Goal: Find specific page/section: Locate a particular part of the current website

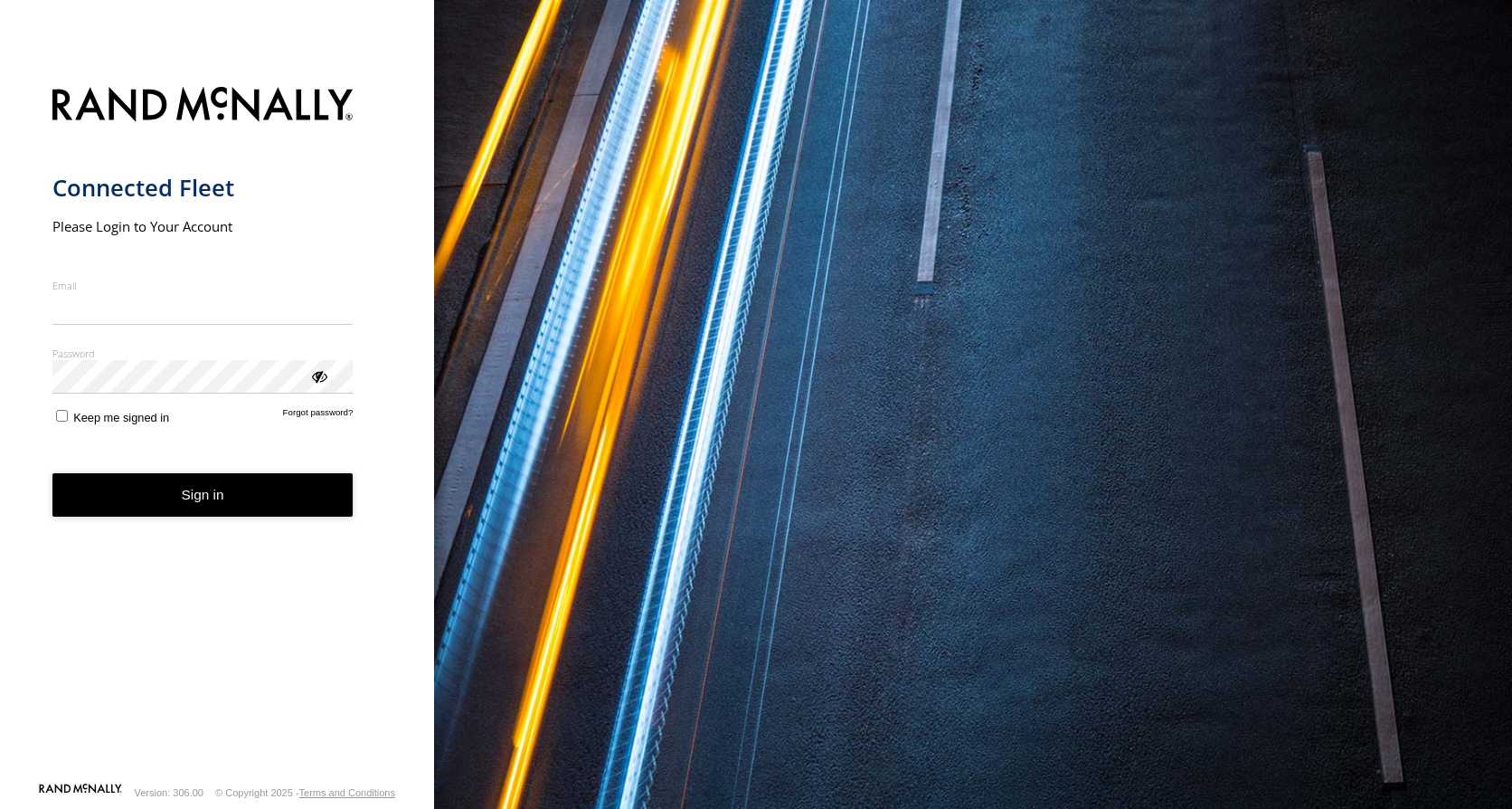
type input "**********"
click at [219, 507] on button "Sign in" at bounding box center [202, 494] width 301 height 44
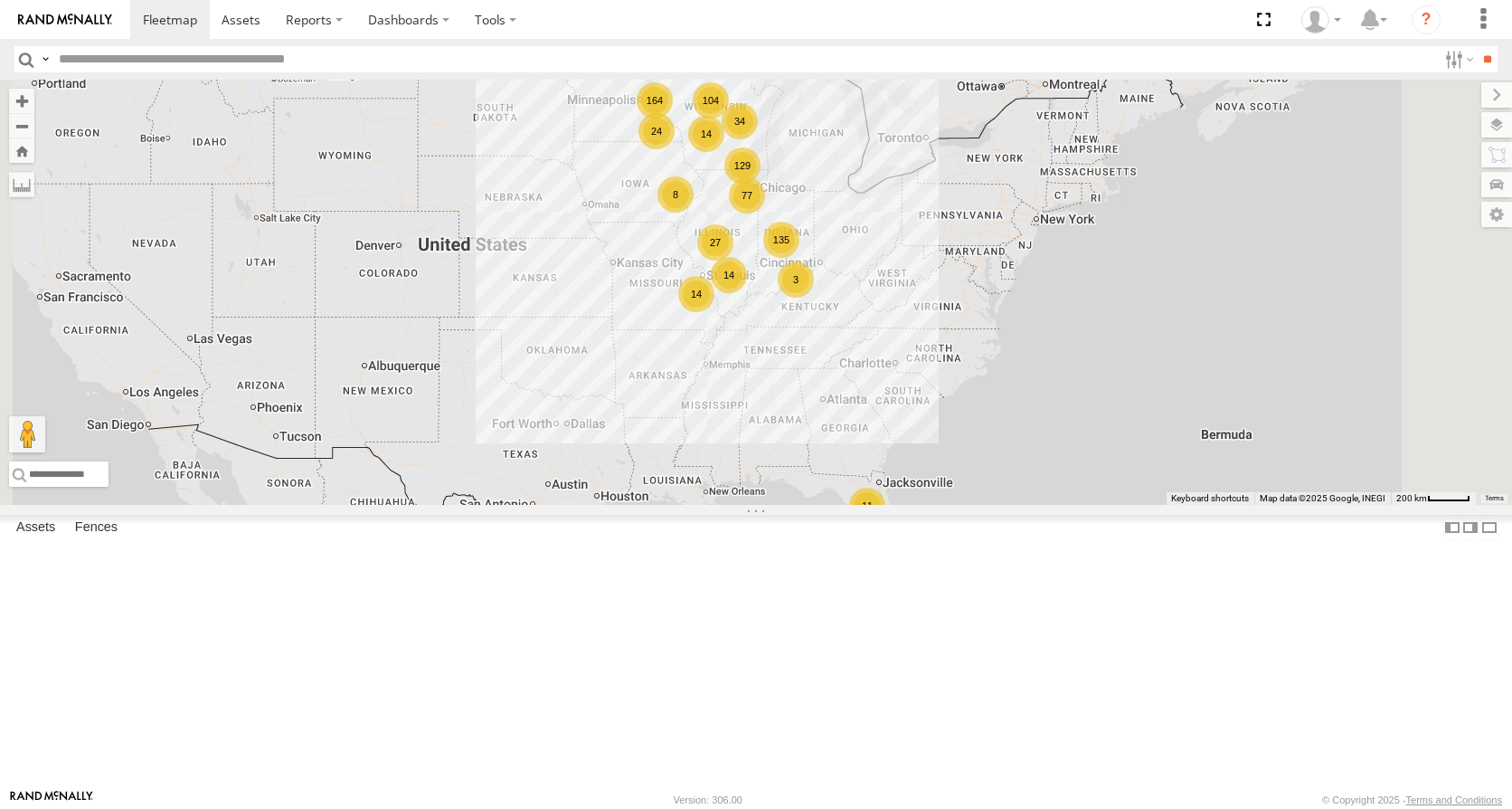
click at [76, 65] on input "text" at bounding box center [744, 59] width 1385 height 27
type input "****"
click at [1477, 46] on input "**" at bounding box center [1486, 59] width 21 height 27
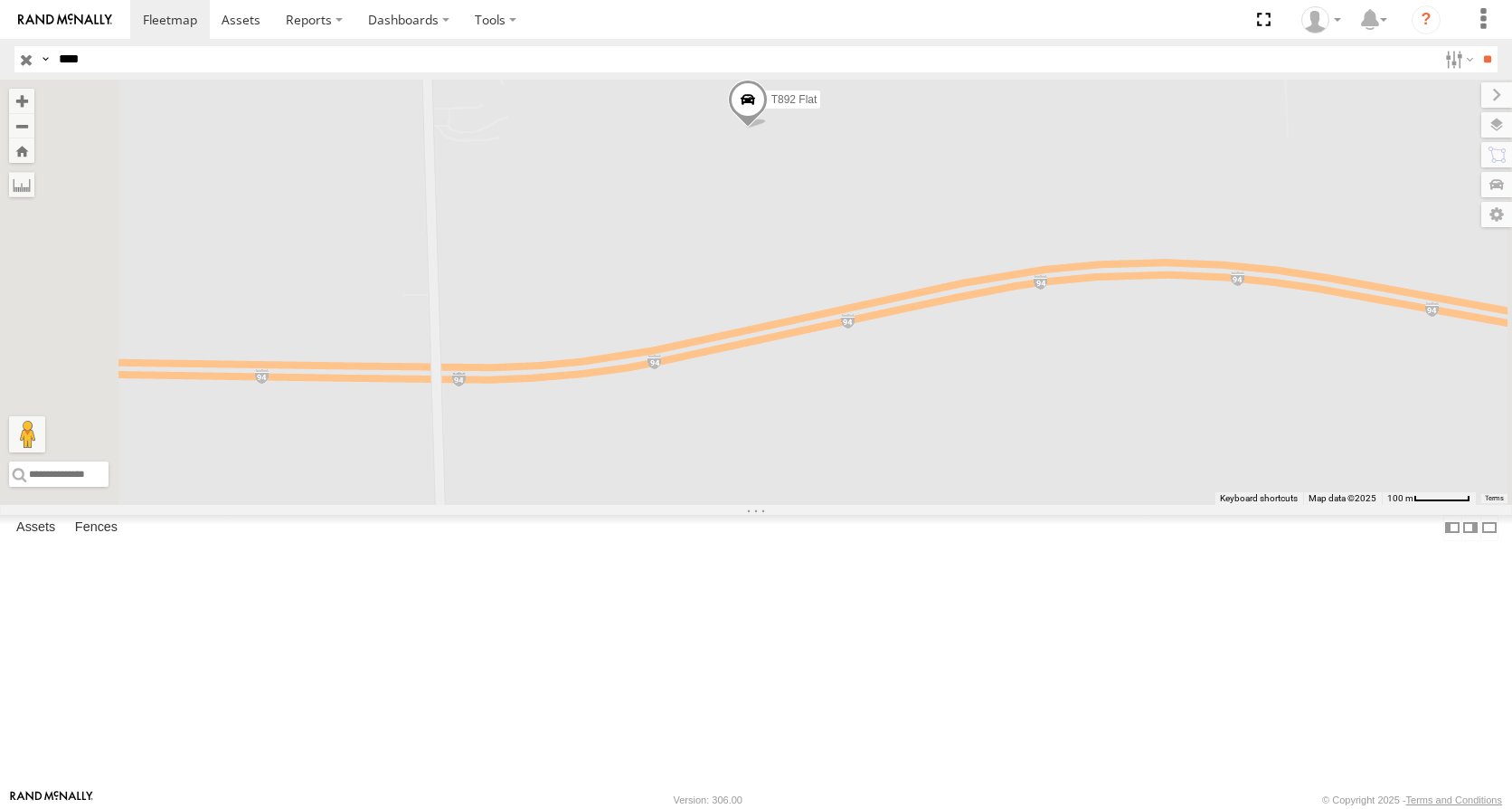
drag, startPoint x: 948, startPoint y: 291, endPoint x: 976, endPoint y: 599, distance: 309.3
click at [976, 505] on div "T892 Flat" at bounding box center [756, 292] width 1512 height 426
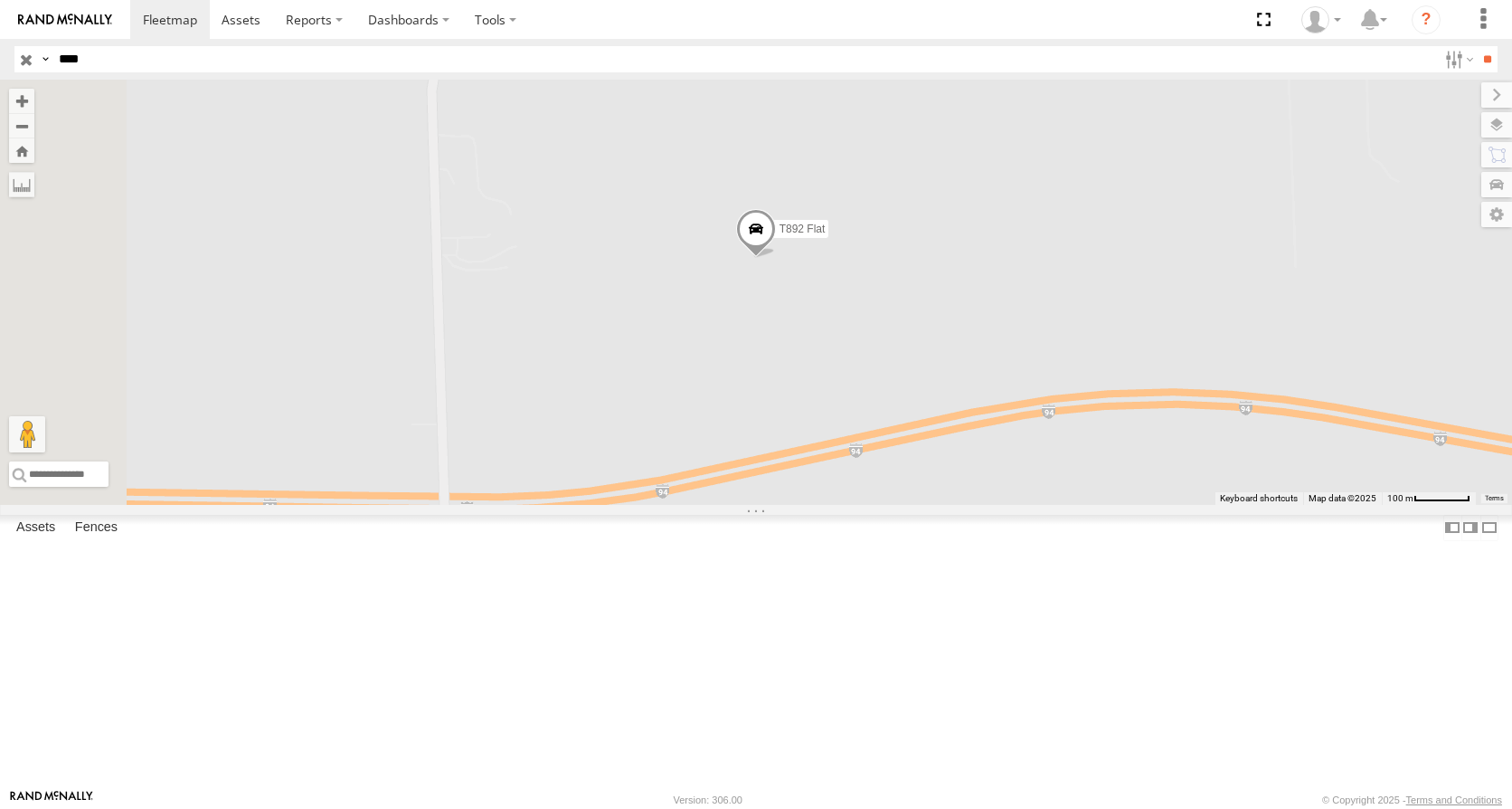
drag, startPoint x: 971, startPoint y: 301, endPoint x: 980, endPoint y: 444, distance: 143.3
click at [980, 444] on div "T892 Flat" at bounding box center [756, 292] width 1512 height 426
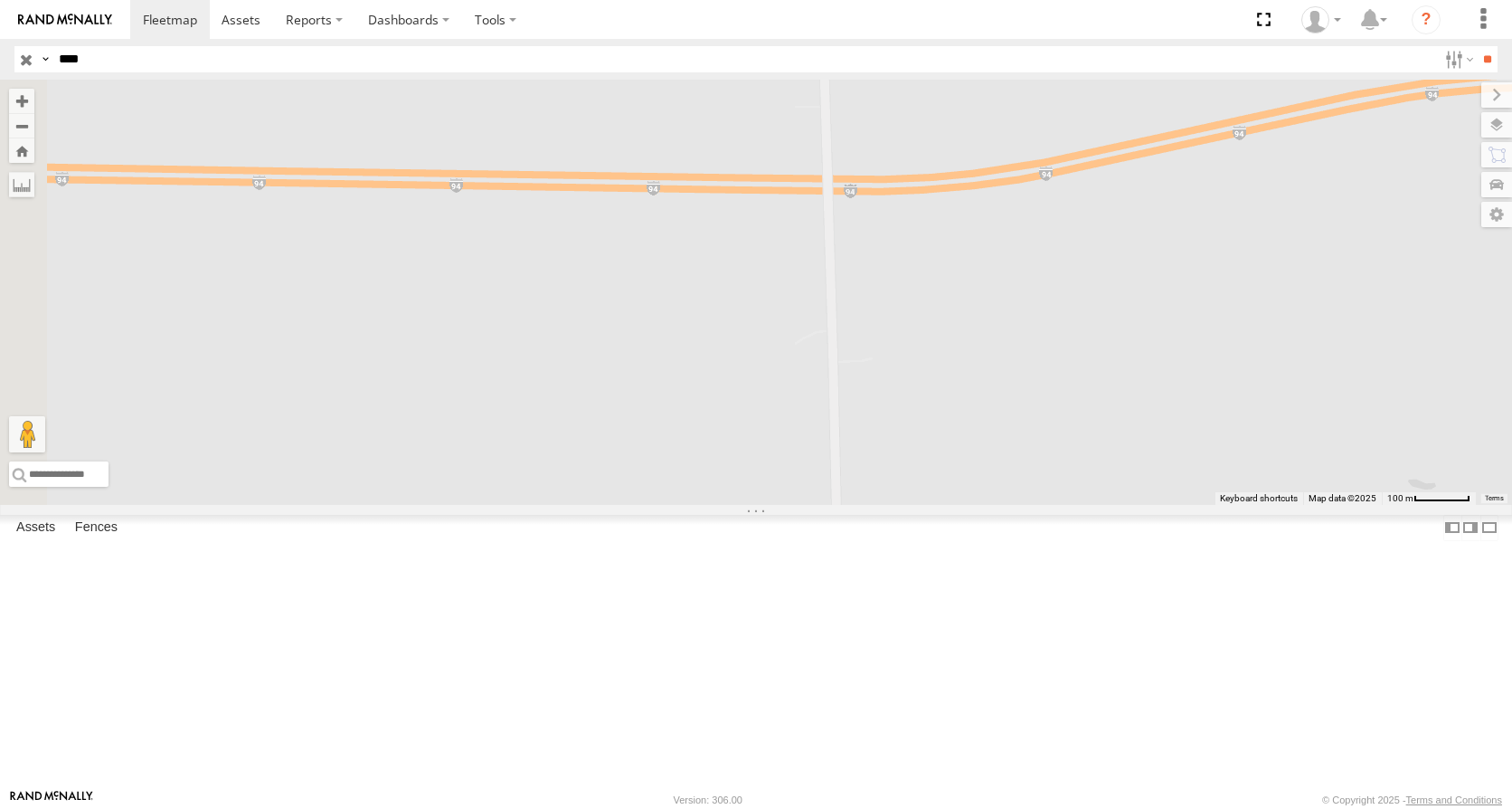
drag, startPoint x: 847, startPoint y: 477, endPoint x: 1095, endPoint y: -93, distance: 621.6
click at [1095, 0] on html at bounding box center [756, 404] width 1512 height 809
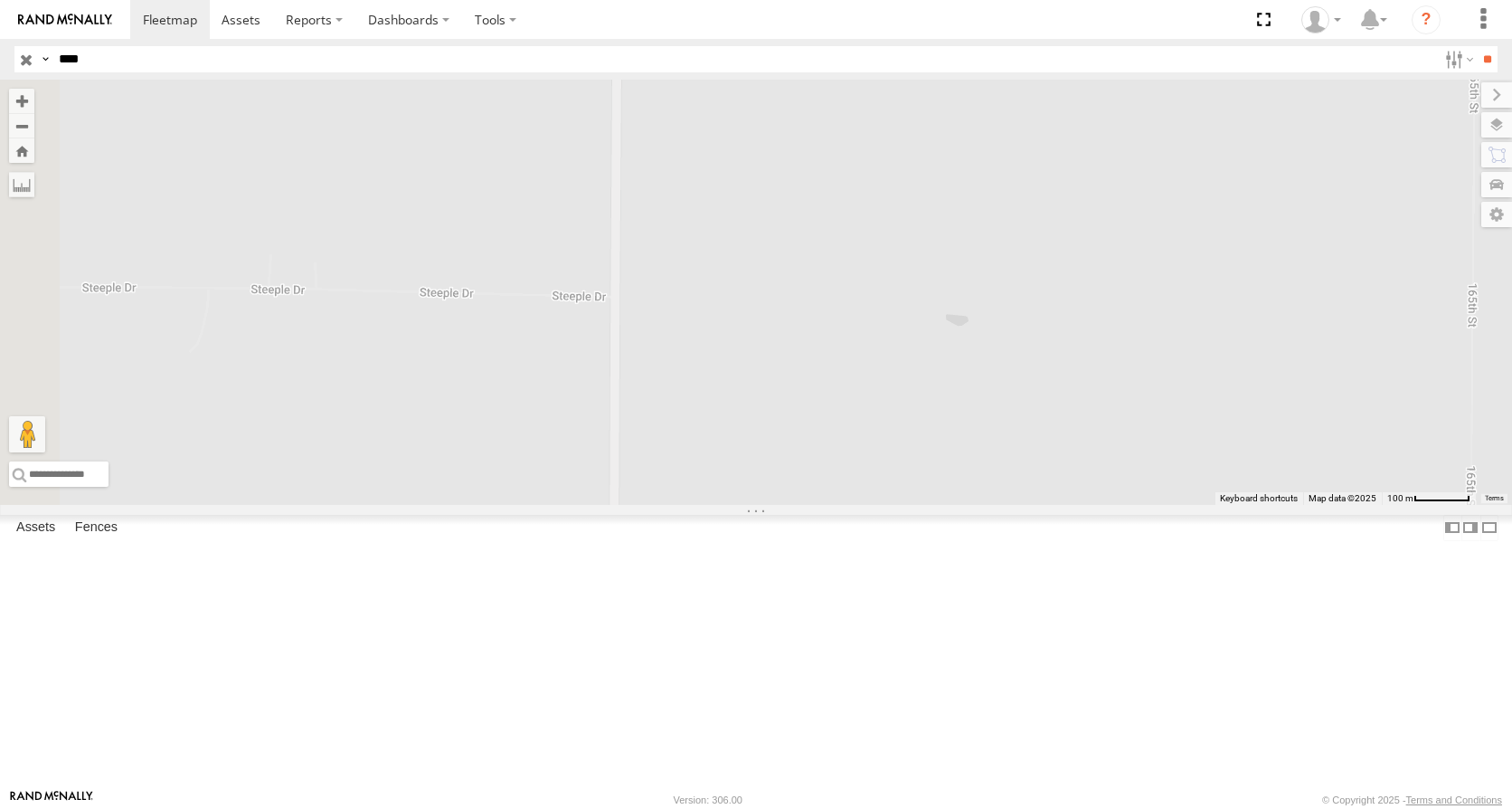
drag, startPoint x: 911, startPoint y: 370, endPoint x: 950, endPoint y: 313, distance: 69.1
click at [965, 290] on div "T892 Flat" at bounding box center [756, 292] width 1512 height 426
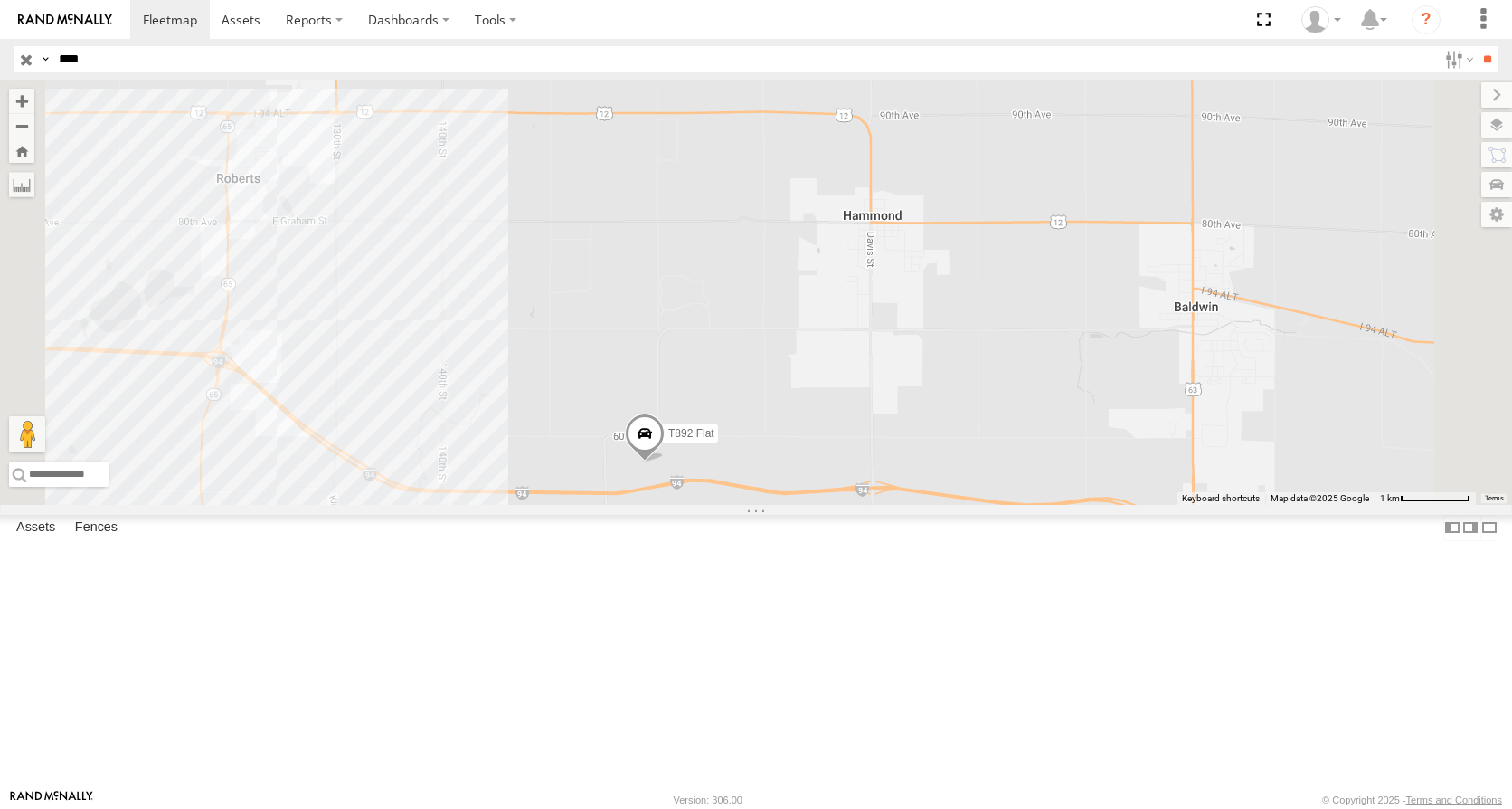
drag, startPoint x: 722, startPoint y: 400, endPoint x: 661, endPoint y: 732, distance: 337.6
click at [661, 505] on div "T892 Flat" at bounding box center [756, 292] width 1512 height 426
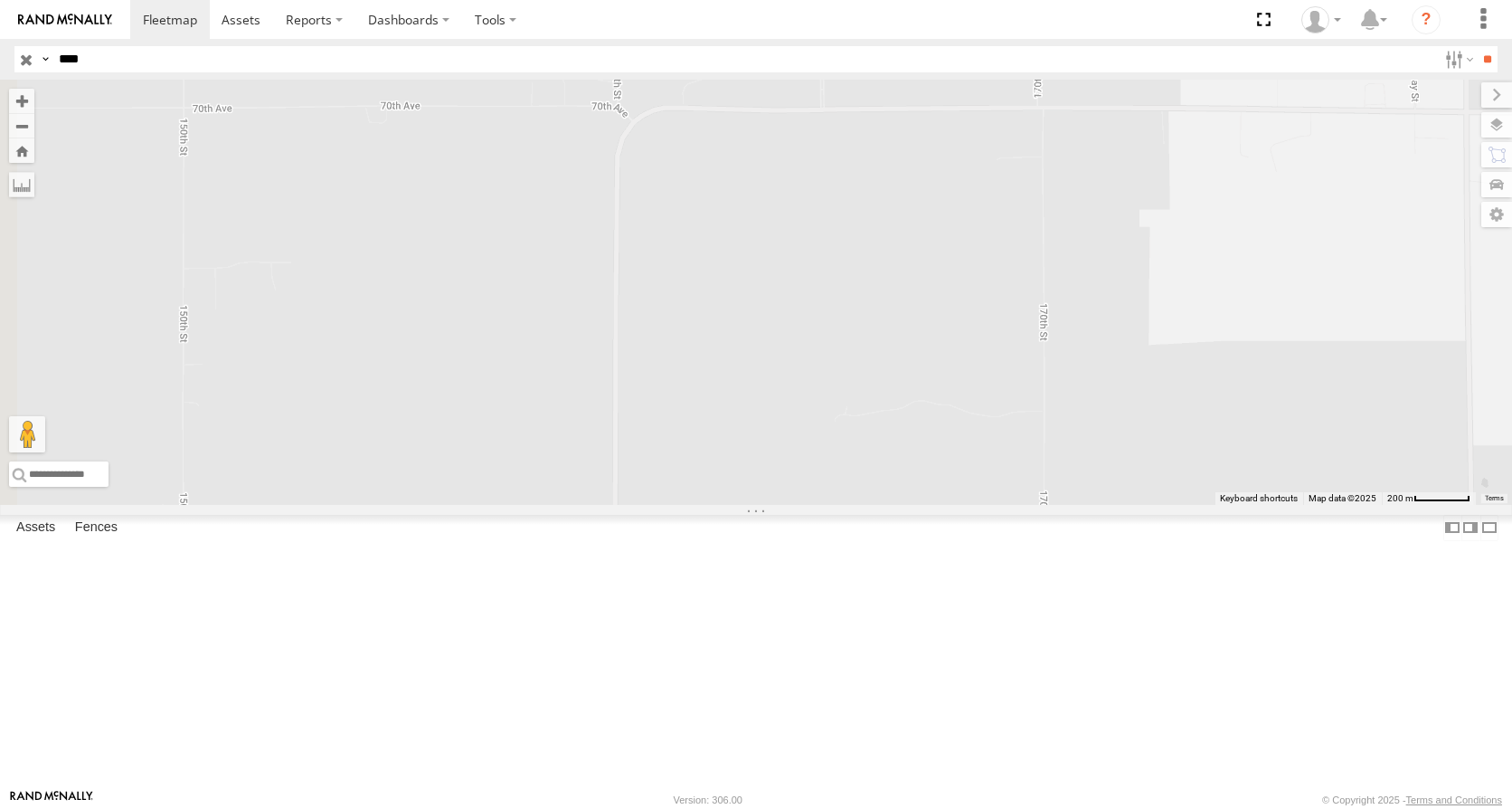
drag, startPoint x: 1011, startPoint y: 352, endPoint x: 1345, endPoint y: 433, distance: 343.7
click at [1352, 421] on div "T892 Flat" at bounding box center [756, 292] width 1512 height 426
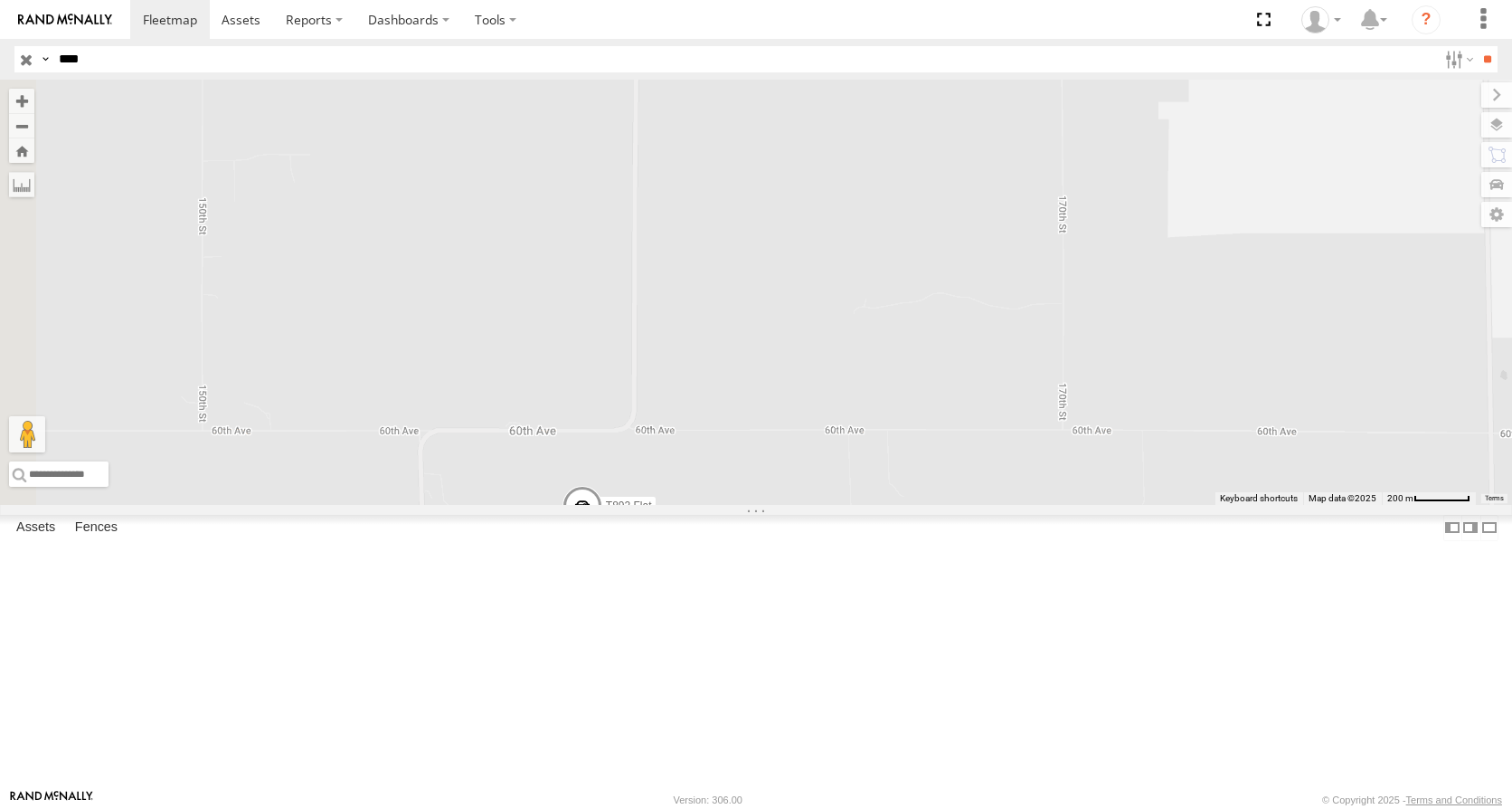
drag, startPoint x: 1044, startPoint y: 604, endPoint x: 1050, endPoint y: 515, distance: 89.2
click at [1050, 505] on div "T892 Flat" at bounding box center [756, 292] width 1512 height 426
